Goal: Find specific page/section: Find specific page/section

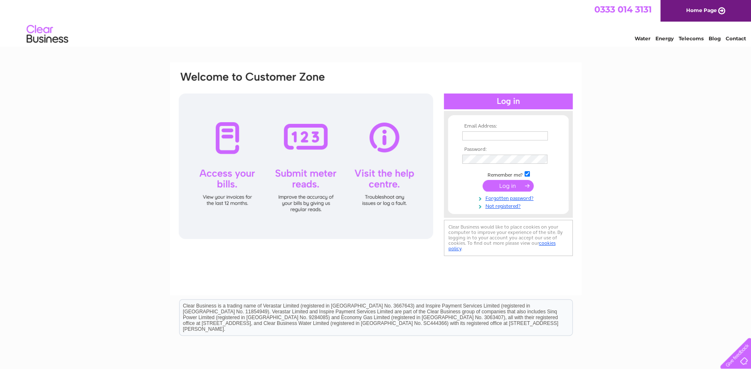
type input "[PERSON_NAME][EMAIL_ADDRESS][DOMAIN_NAME]"
click at [507, 186] on input "submit" at bounding box center [507, 186] width 51 height 12
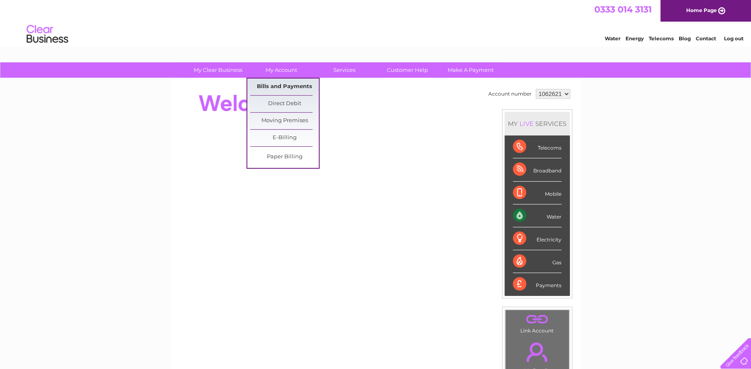
click at [286, 83] on link "Bills and Payments" at bounding box center [284, 87] width 69 height 17
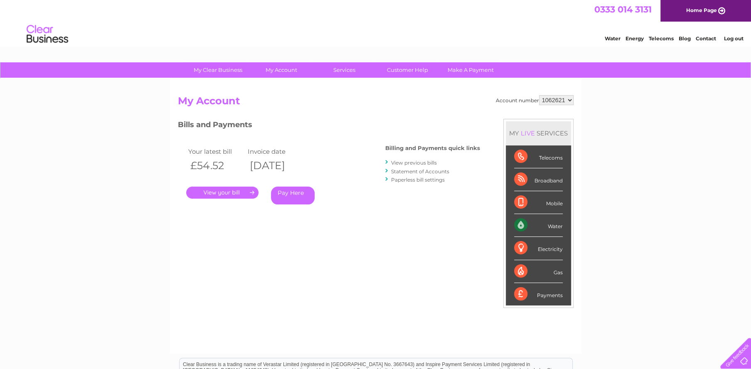
click at [234, 191] on link "." at bounding box center [222, 193] width 72 height 12
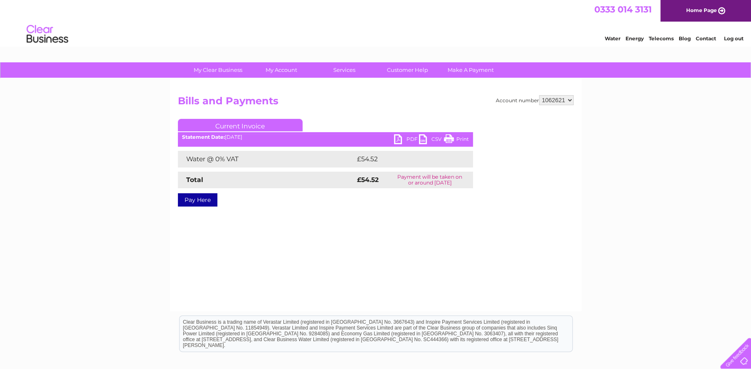
click at [398, 138] on link "PDF" at bounding box center [406, 140] width 25 height 12
